Goal: Navigation & Orientation: Find specific page/section

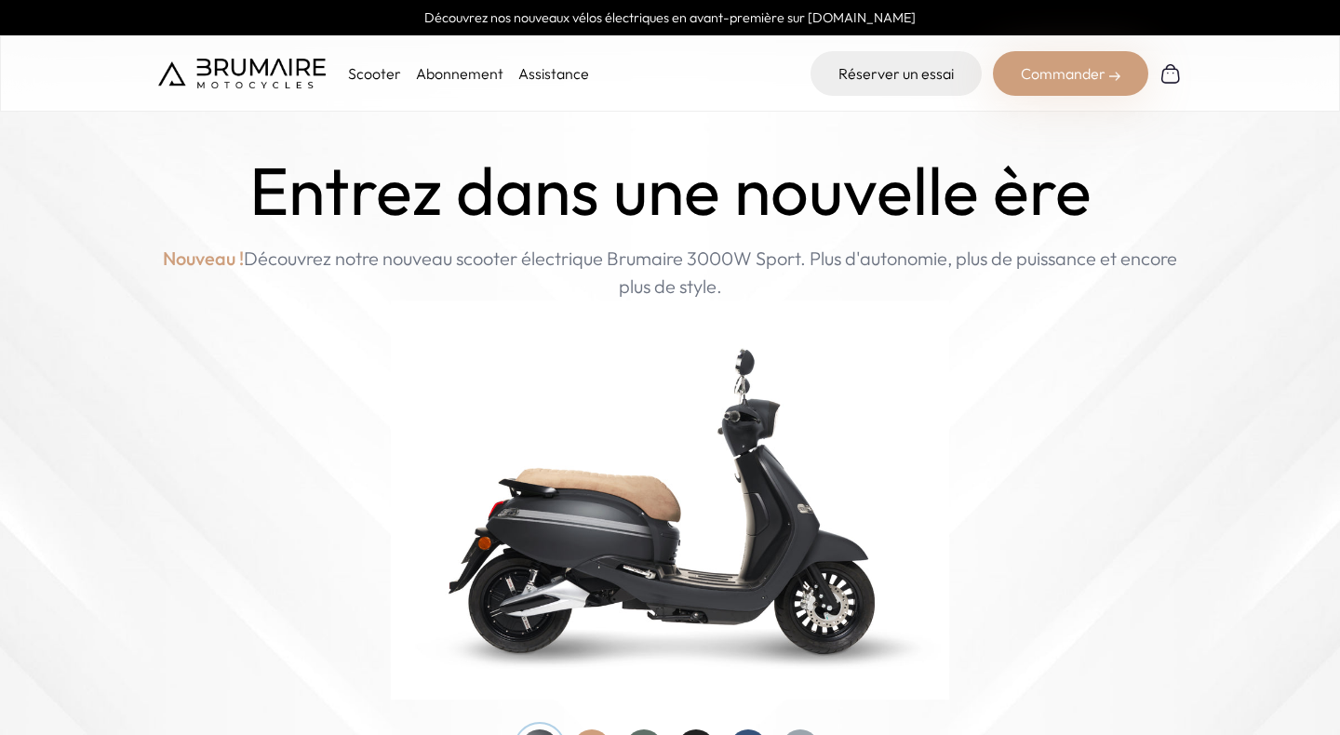
click at [253, 74] on img at bounding box center [242, 74] width 168 height 30
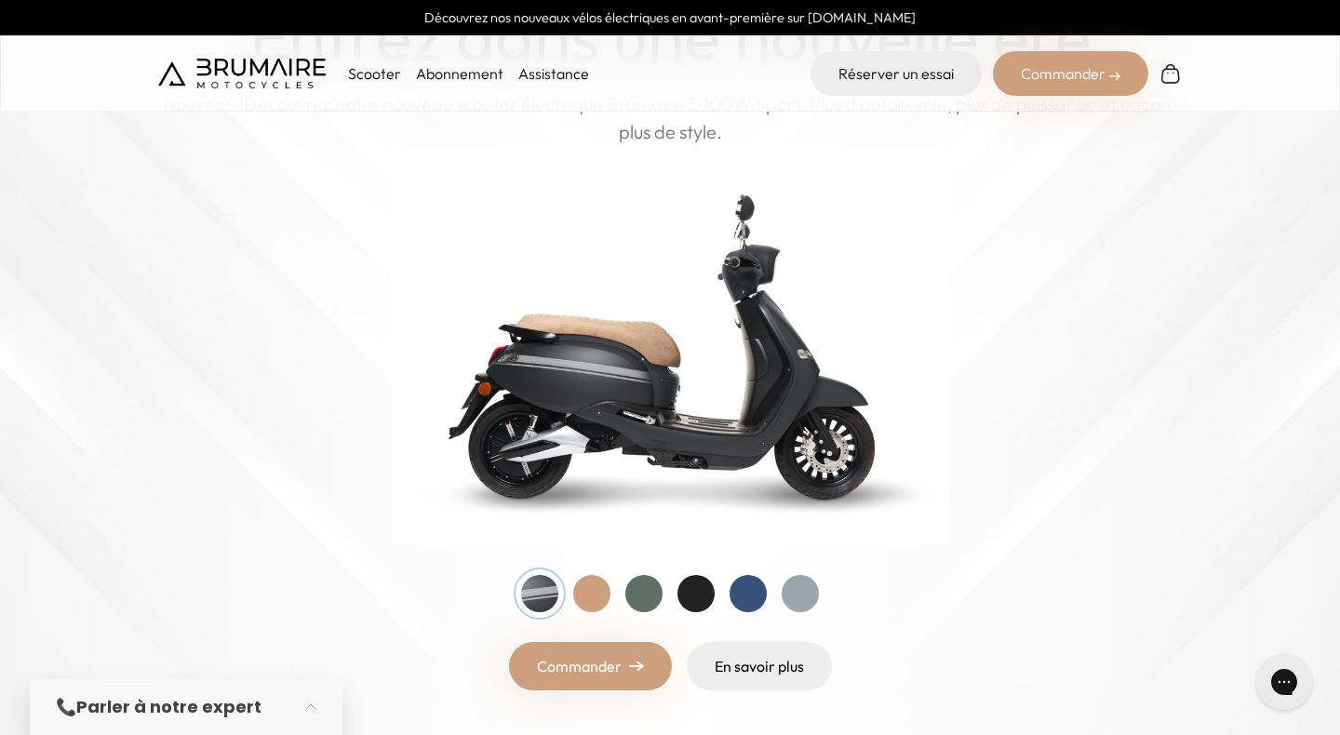
scroll to position [157, 0]
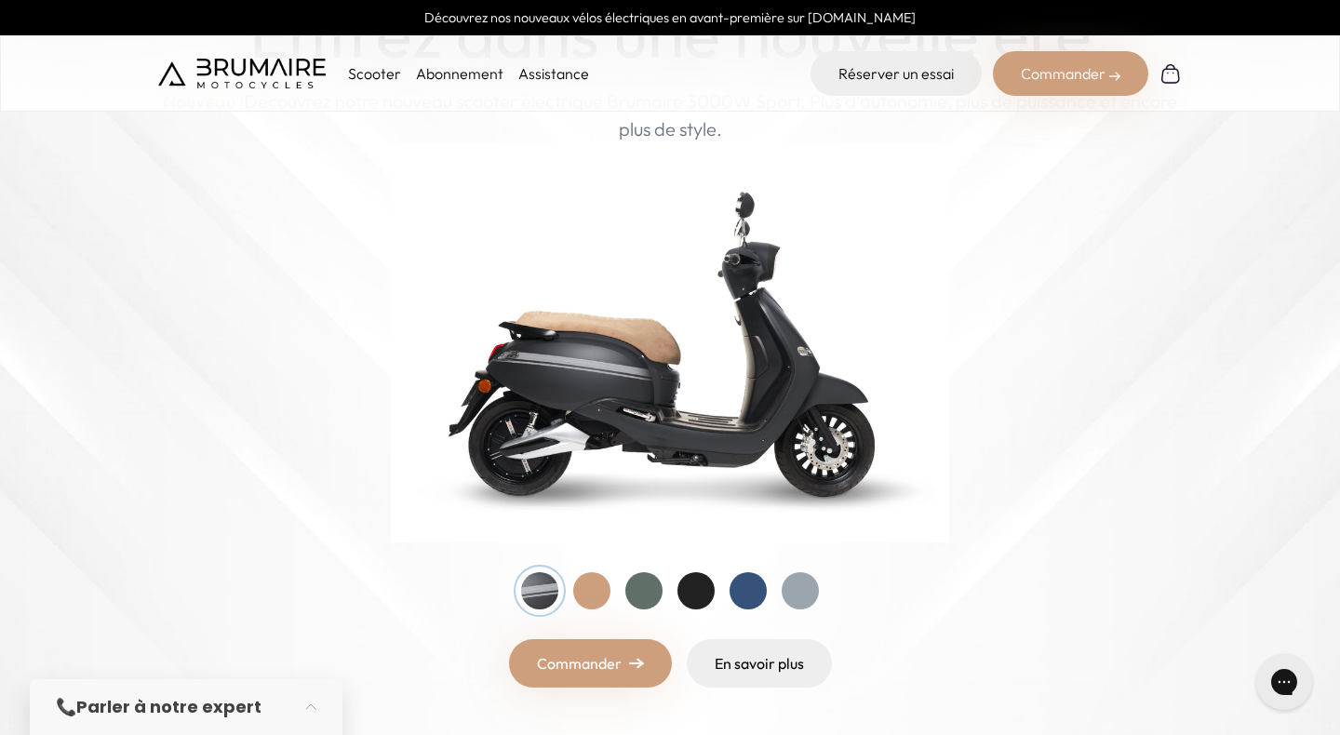
click at [595, 596] on div at bounding box center [591, 590] width 37 height 37
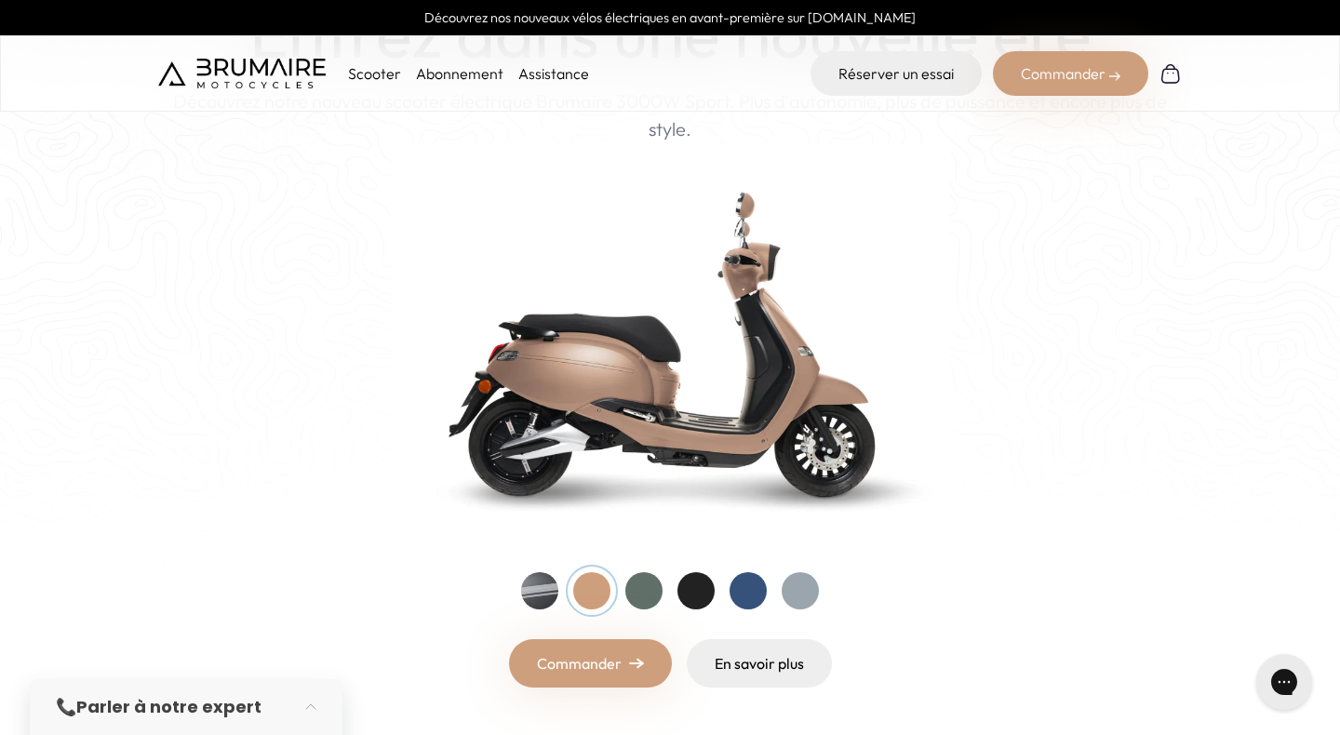
click at [534, 589] on div at bounding box center [539, 590] width 37 height 37
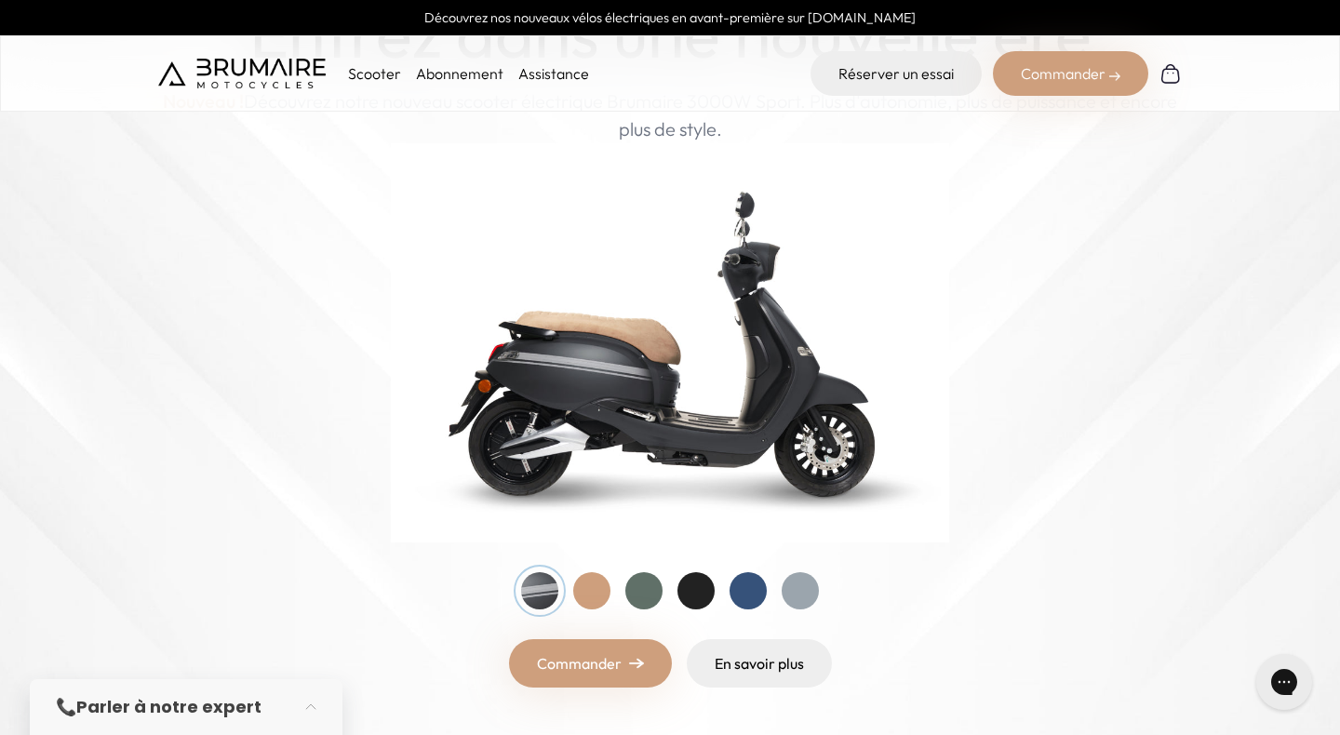
click at [641, 585] on div at bounding box center [643, 590] width 37 height 37
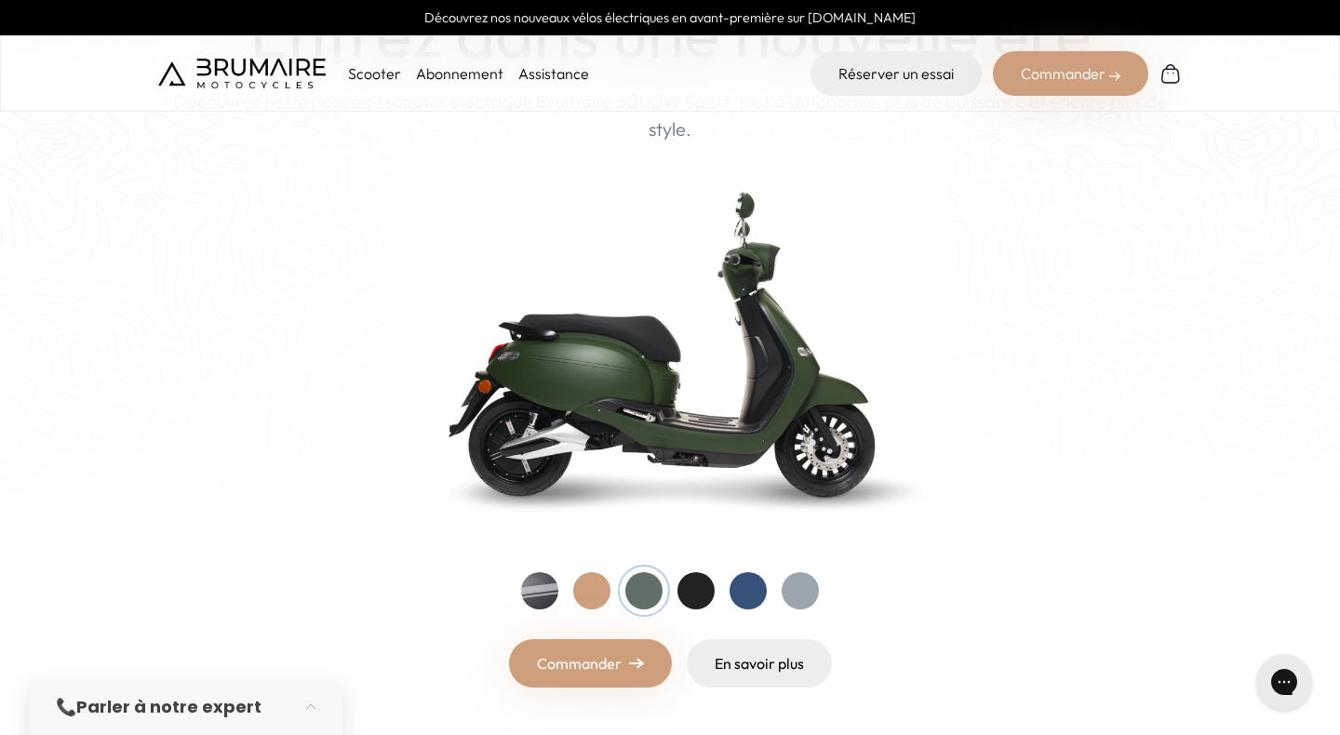
click at [684, 585] on div at bounding box center [695, 590] width 37 height 37
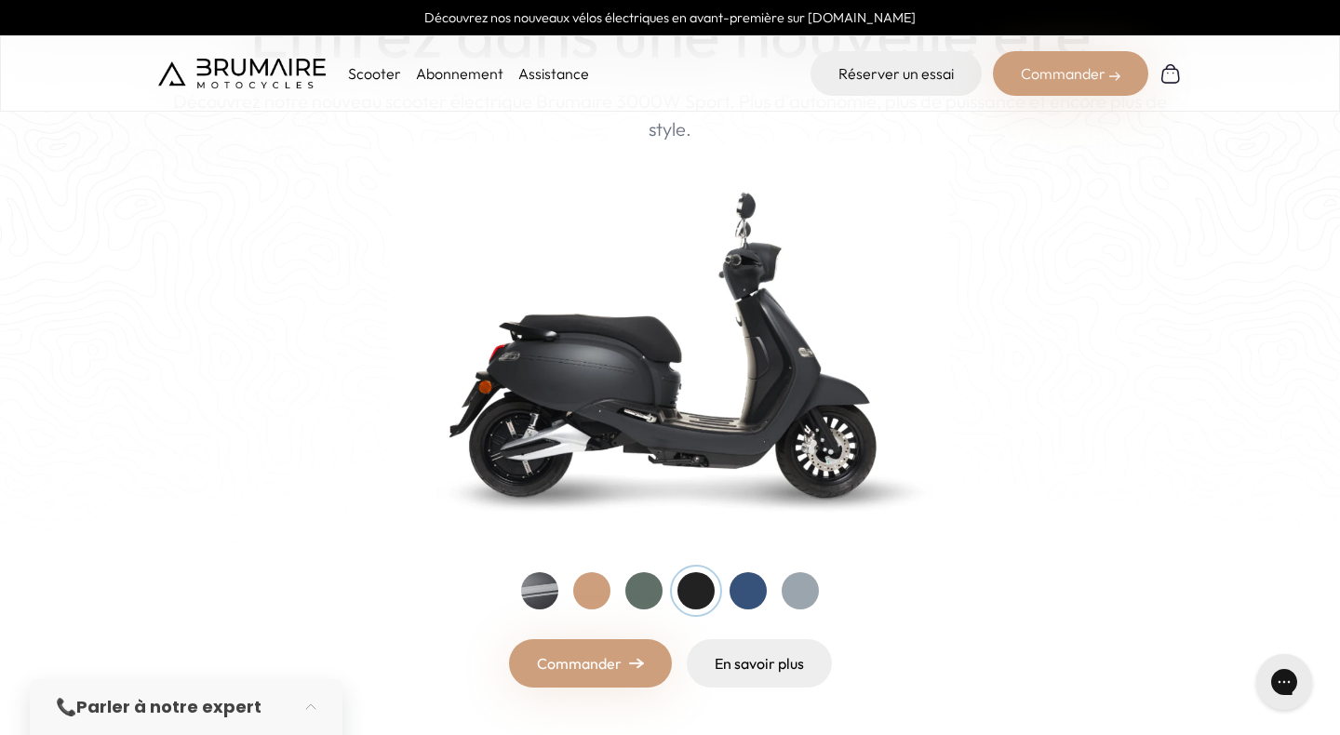
click at [744, 591] on div at bounding box center [748, 590] width 37 height 37
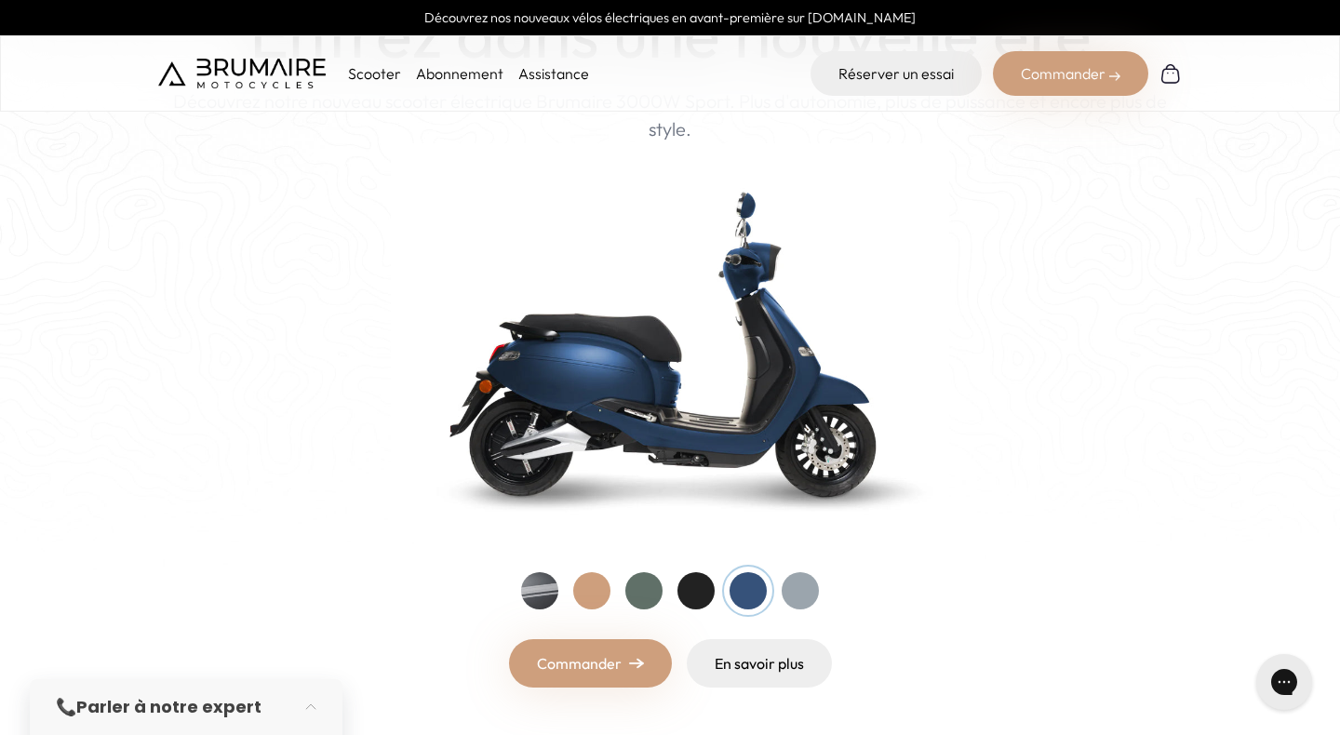
click at [793, 591] on div at bounding box center [800, 590] width 37 height 37
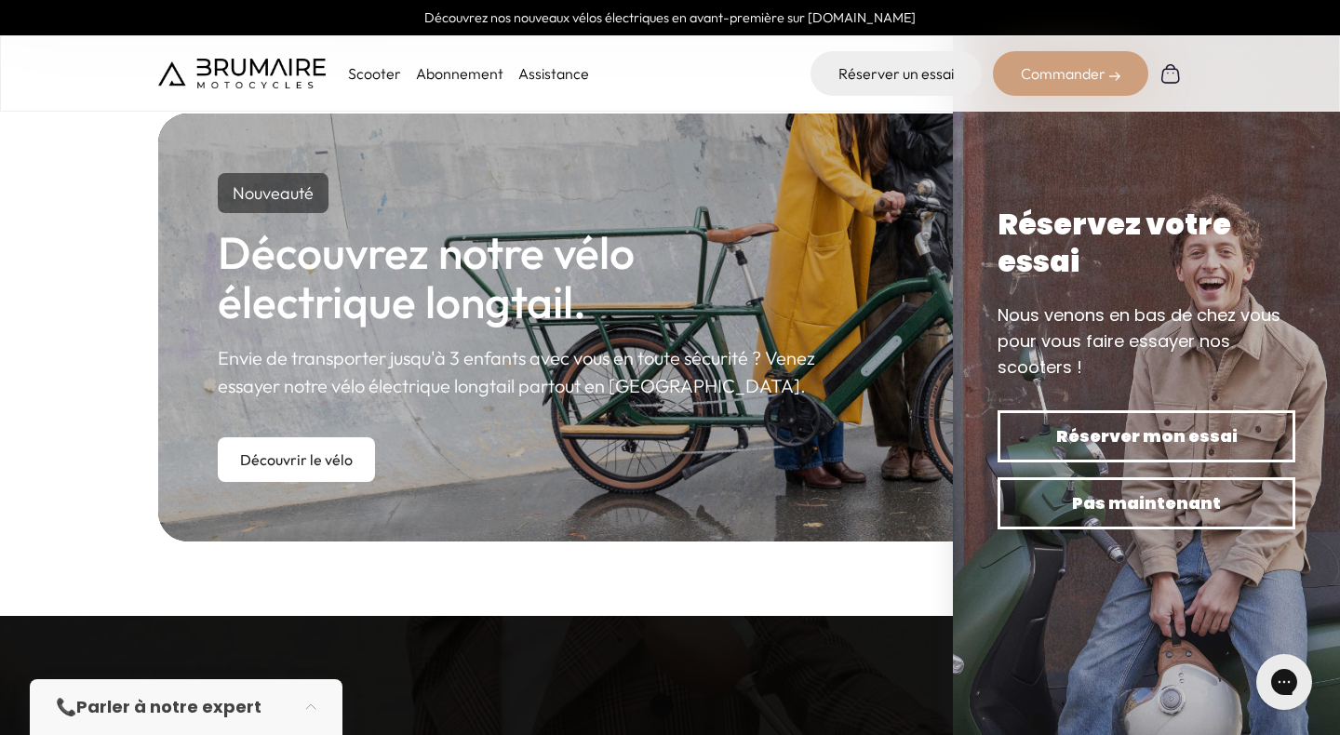
scroll to position [1024, 0]
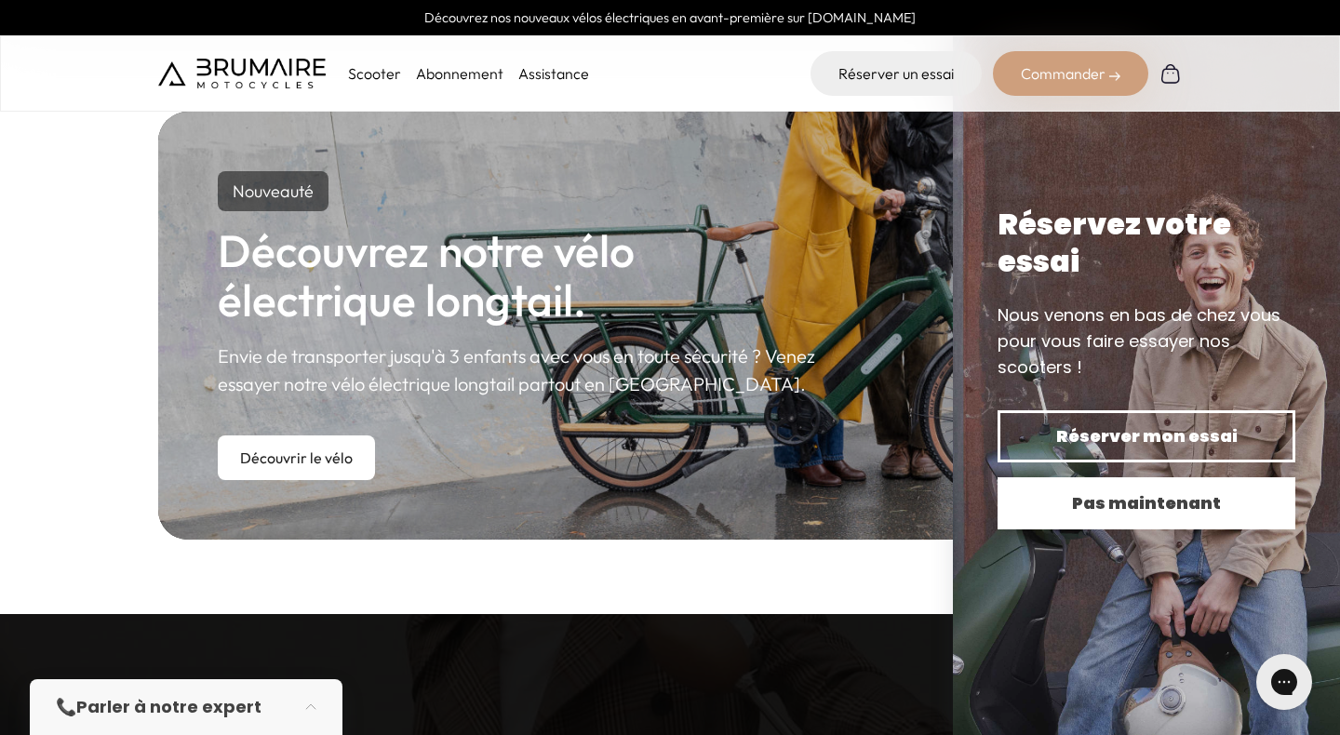
click at [1097, 506] on span "Pas maintenant" at bounding box center [1146, 503] width 233 height 26
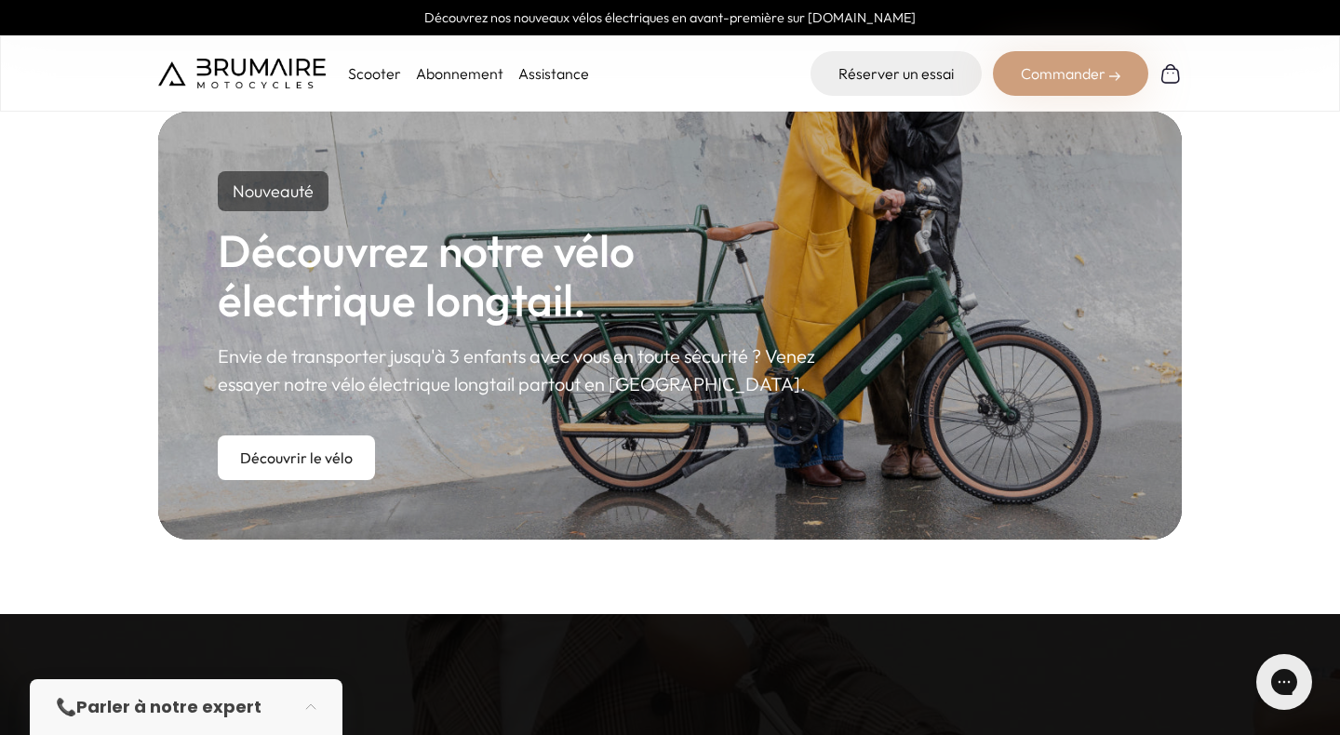
click at [302, 463] on link "Découvrir le vélo" at bounding box center [296, 458] width 157 height 45
click at [316, 467] on link "Découvrir le vélo" at bounding box center [296, 458] width 157 height 45
